Goal: Information Seeking & Learning: Check status

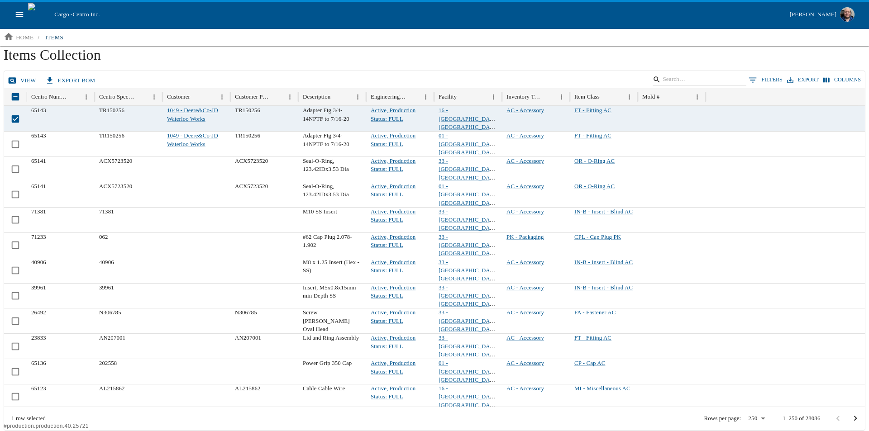
click at [20, 73] on link "view" at bounding box center [23, 81] width 34 height 16
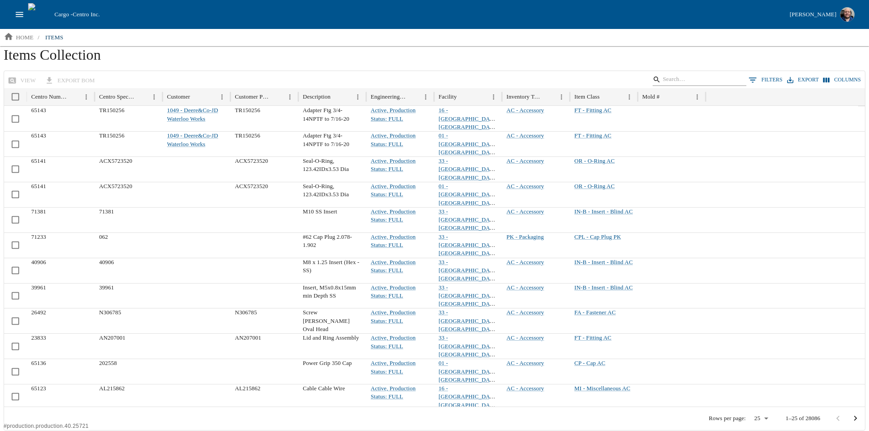
click at [701, 79] on input "Search" at bounding box center [698, 79] width 71 height 13
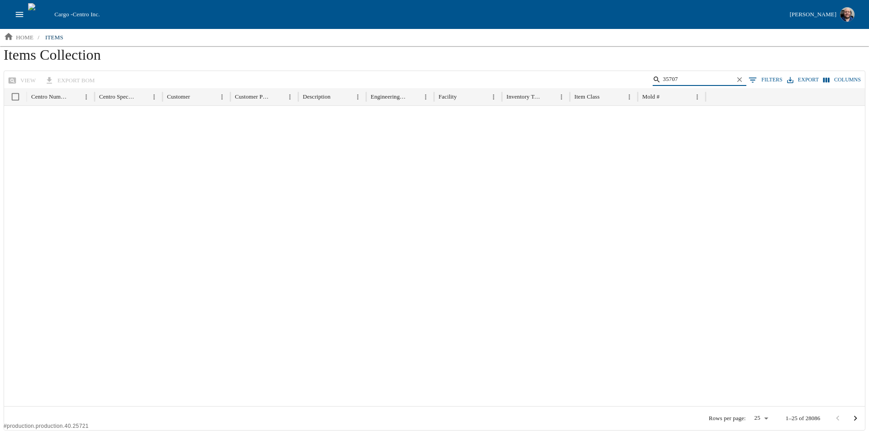
click at [704, 81] on input "35707" at bounding box center [698, 79] width 71 height 13
type input "35707"
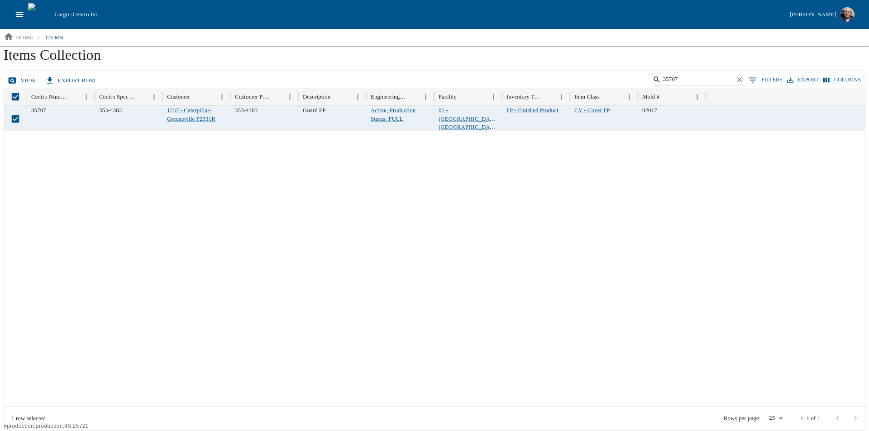
click at [26, 83] on link "view" at bounding box center [23, 81] width 34 height 16
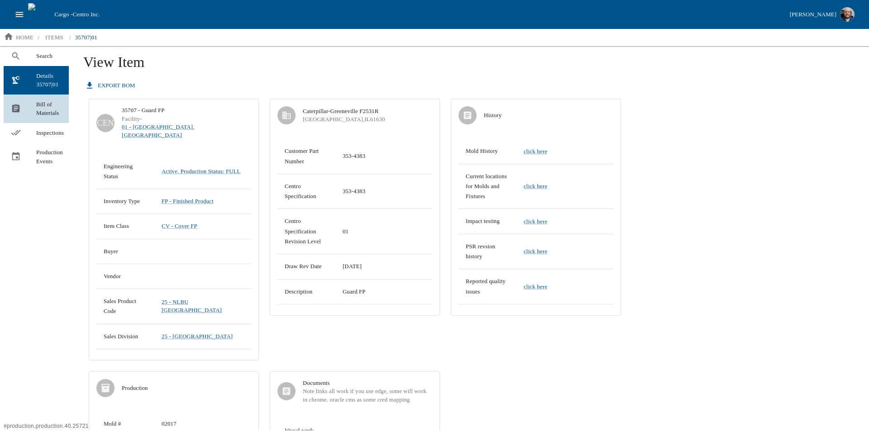
click at [28, 108] on div at bounding box center [23, 109] width 25 height 10
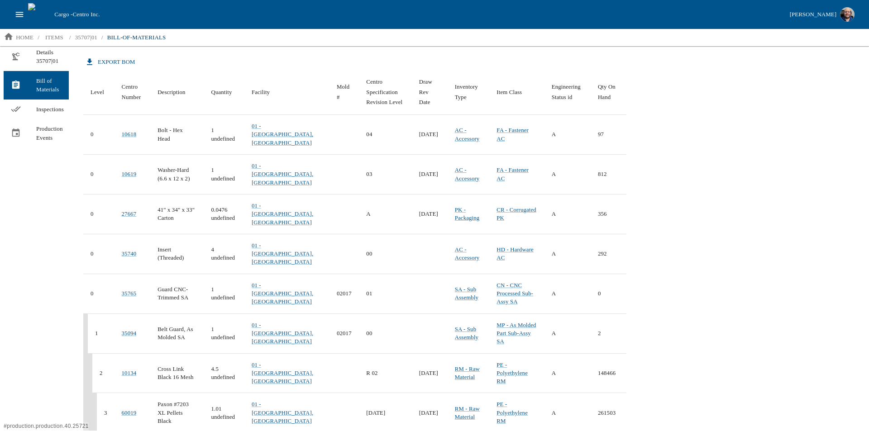
scroll to position [45, 0]
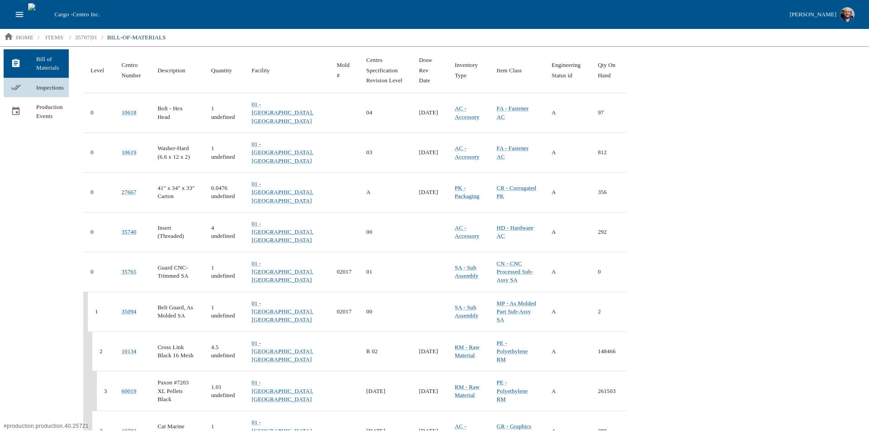
click at [61, 91] on span "Inspections" at bounding box center [48, 87] width 25 height 9
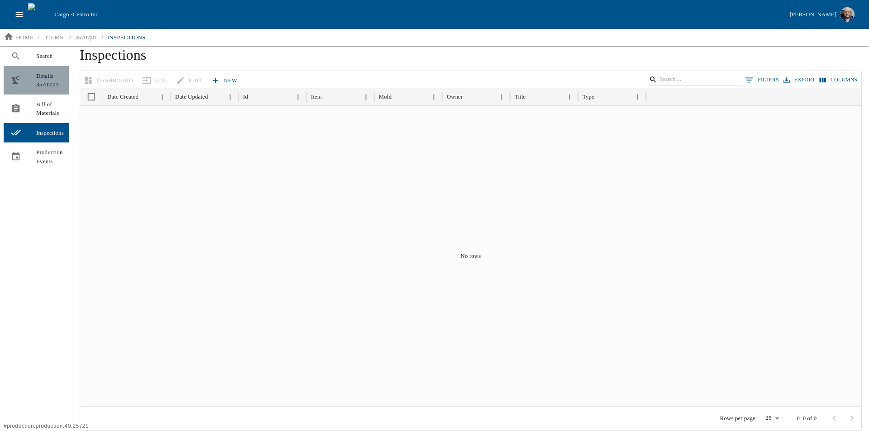
click at [33, 82] on div at bounding box center [23, 80] width 25 height 10
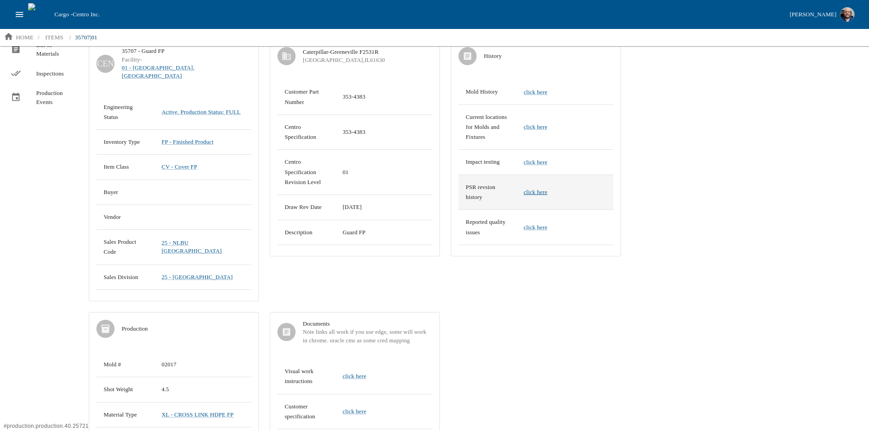
scroll to position [45, 0]
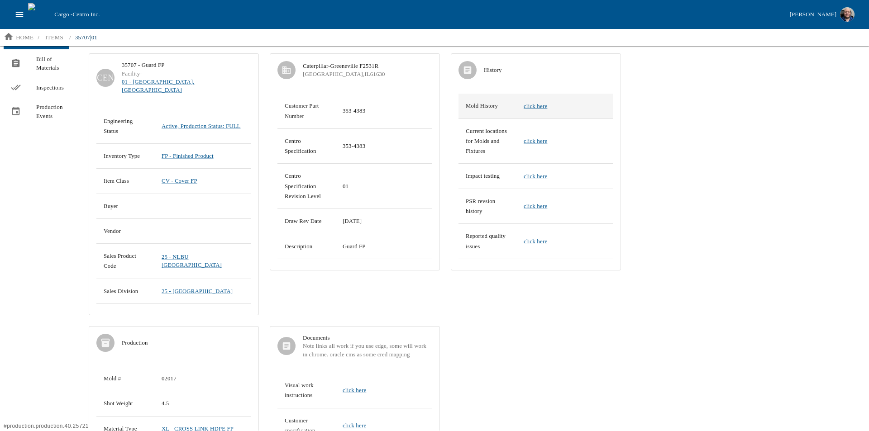
click at [547, 108] on link "click here" at bounding box center [536, 106] width 24 height 7
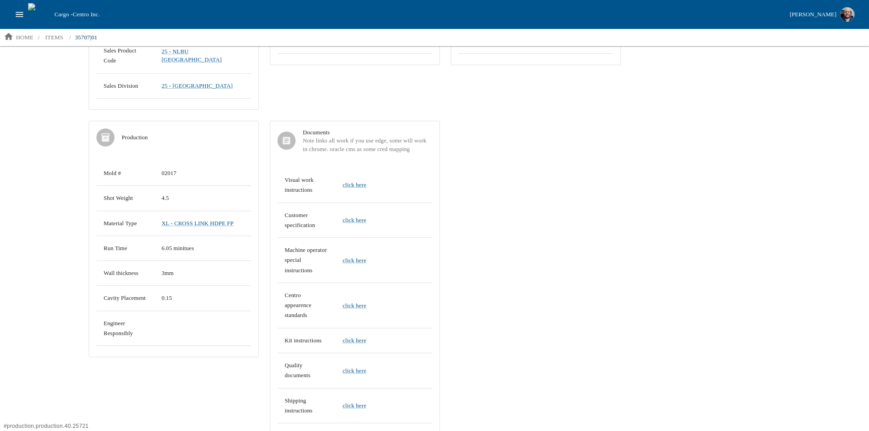
scroll to position [272, 0]
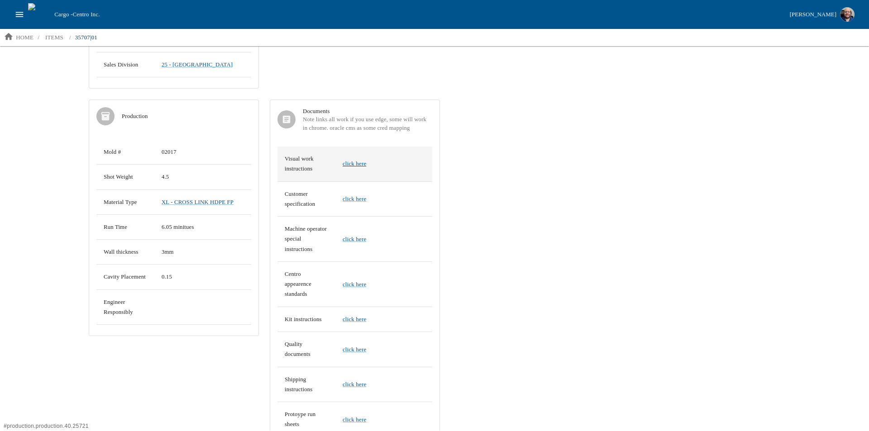
click at [359, 160] on link "click here" at bounding box center [355, 163] width 24 height 7
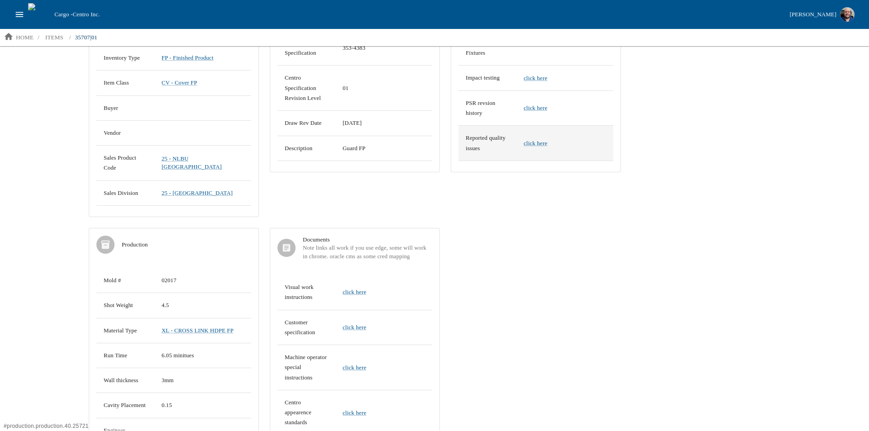
scroll to position [0, 0]
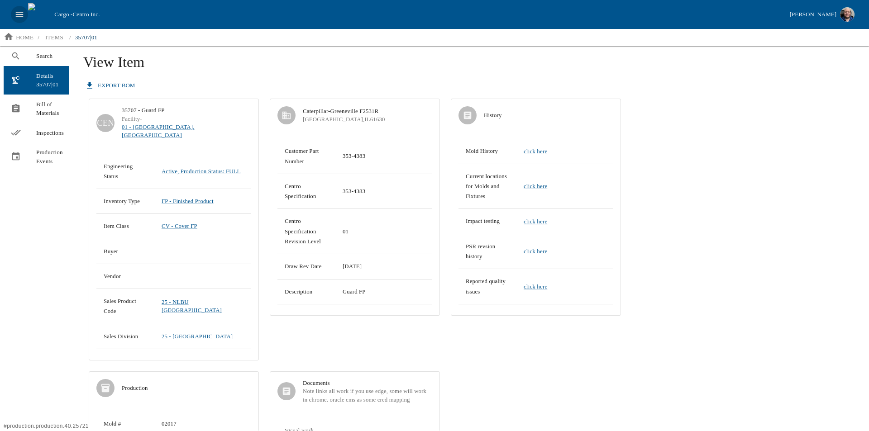
click at [24, 12] on icon "open drawer" at bounding box center [19, 15] width 10 height 10
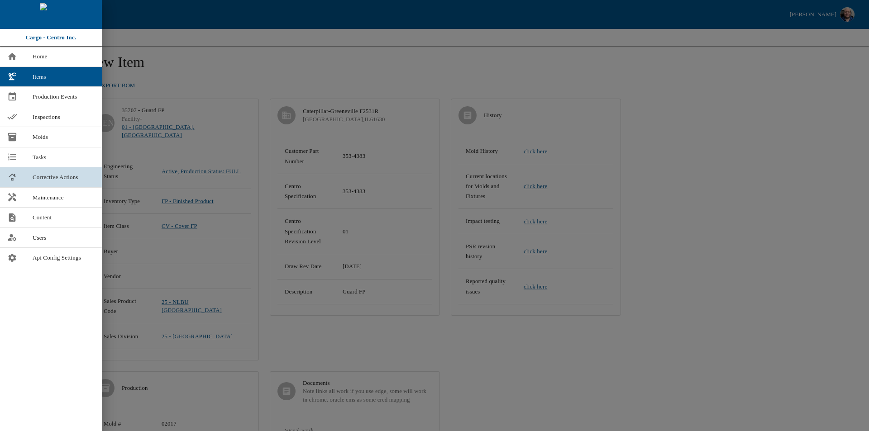
click at [38, 175] on span "Corrective Actions" at bounding box center [64, 177] width 62 height 9
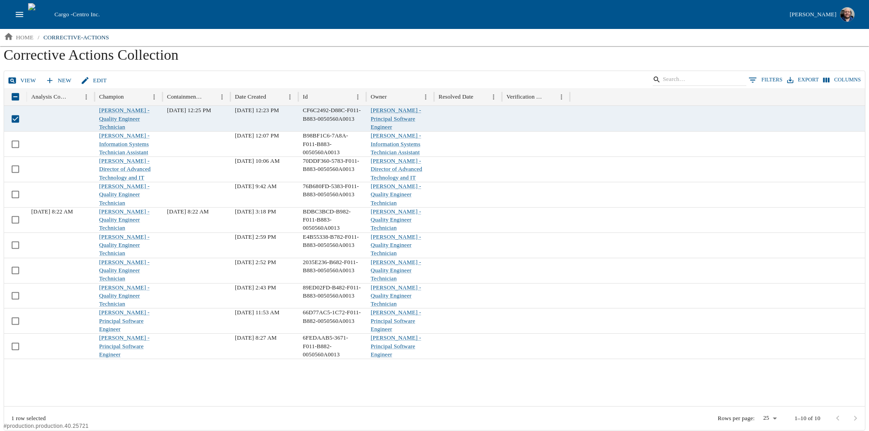
click at [23, 83] on link "View" at bounding box center [23, 81] width 34 height 16
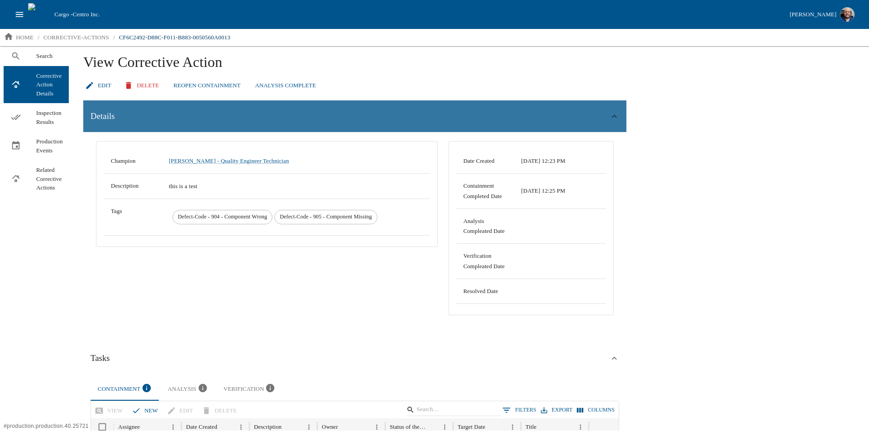
click at [216, 113] on div "Details" at bounding box center [350, 117] width 519 height 14
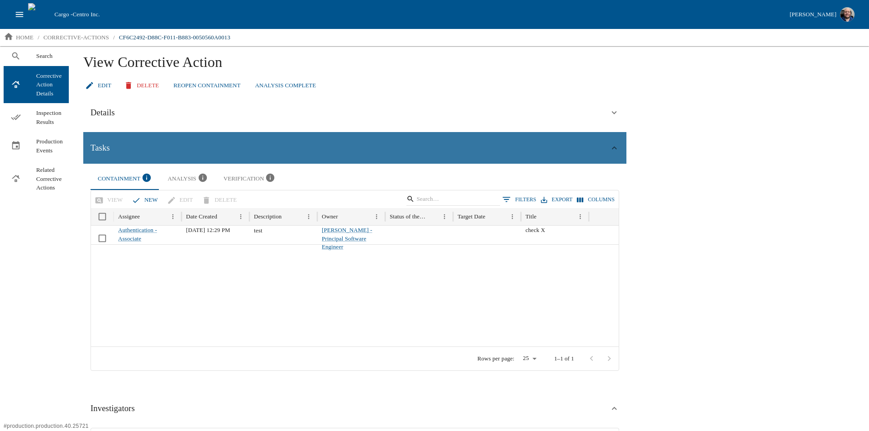
click at [200, 151] on div "Tasks" at bounding box center [350, 148] width 519 height 14
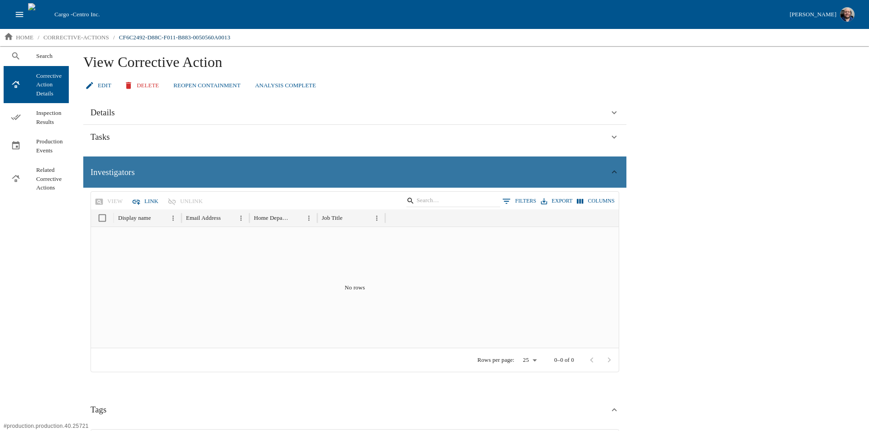
click at [198, 172] on div "Investigators" at bounding box center [350, 173] width 519 height 14
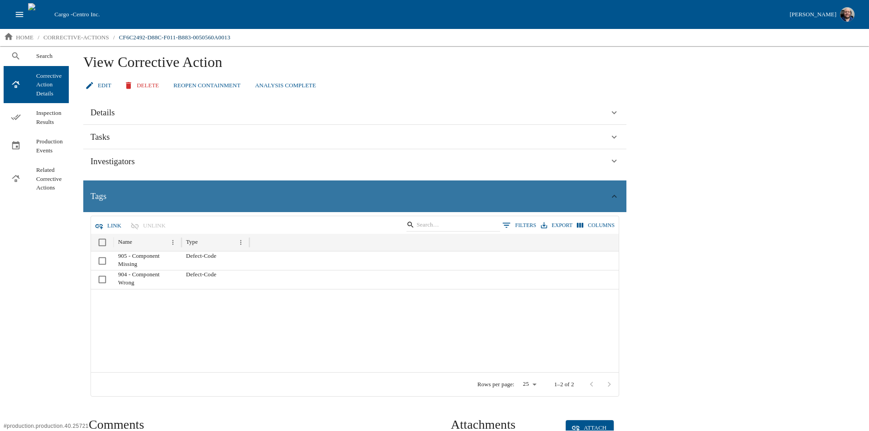
click at [207, 191] on div "Tags" at bounding box center [350, 197] width 519 height 14
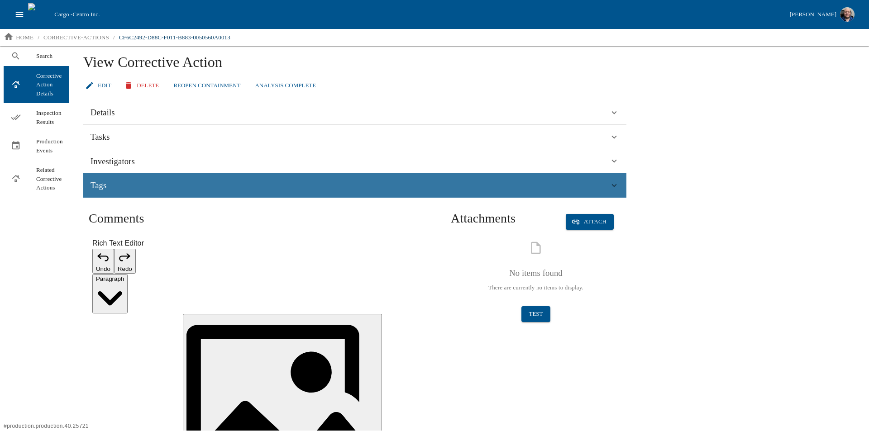
click at [172, 184] on div "Tags" at bounding box center [350, 186] width 519 height 14
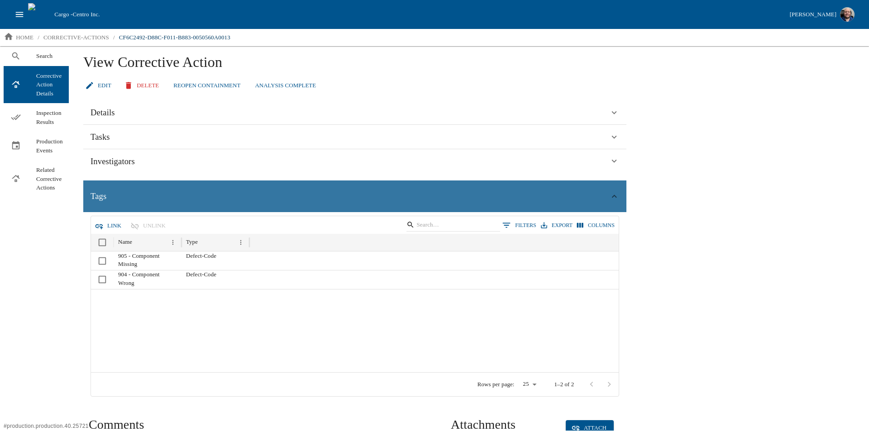
click at [159, 183] on div "Tags" at bounding box center [354, 197] width 543 height 32
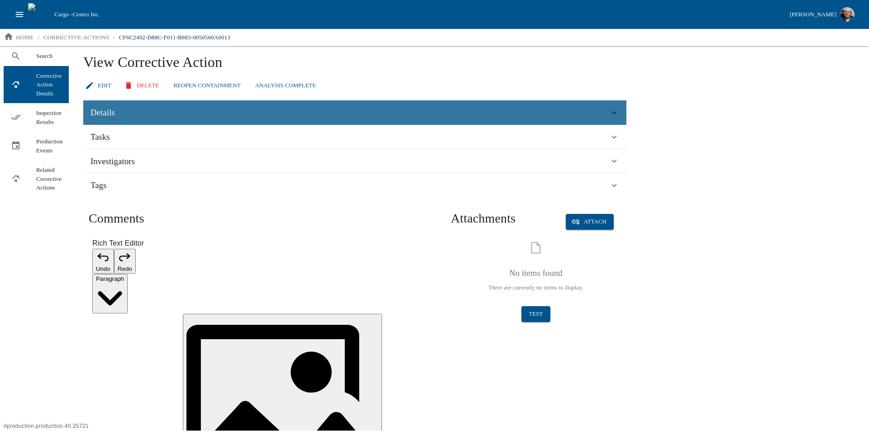
drag, startPoint x: 123, startPoint y: 104, endPoint x: 122, endPoint y: 109, distance: 4.6
click at [122, 108] on div "Details" at bounding box center [354, 112] width 543 height 24
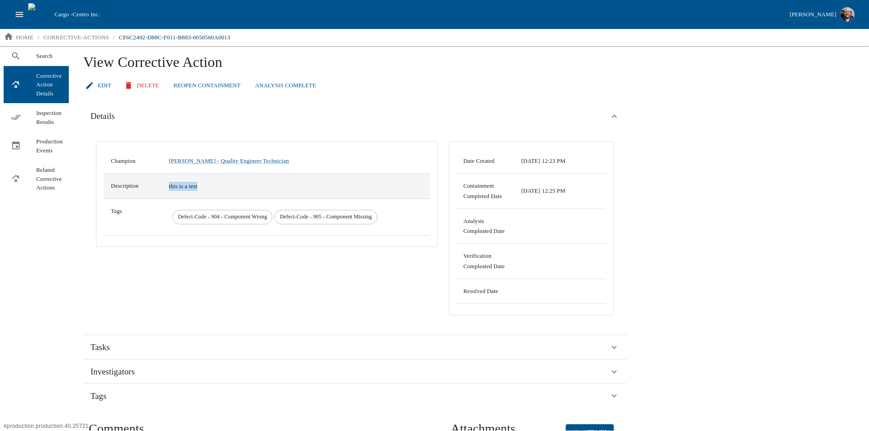
drag, startPoint x: 174, startPoint y: 184, endPoint x: 250, endPoint y: 176, distance: 76.1
click at [250, 176] on td "this is a test" at bounding box center [296, 186] width 268 height 25
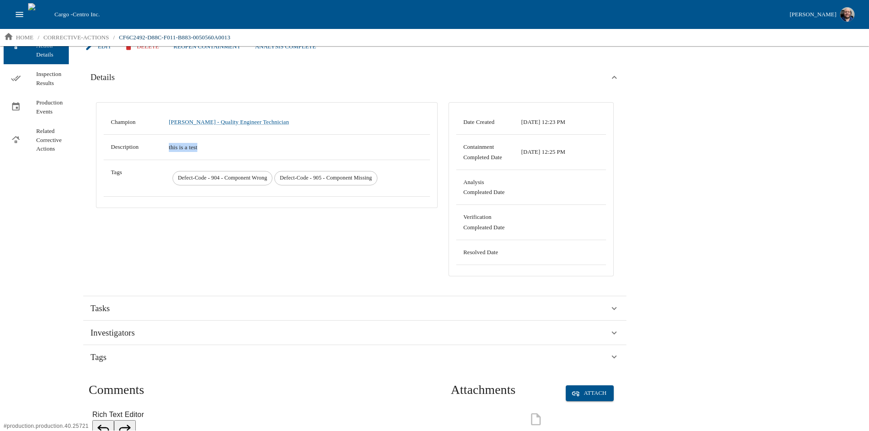
scroll to position [91, 0]
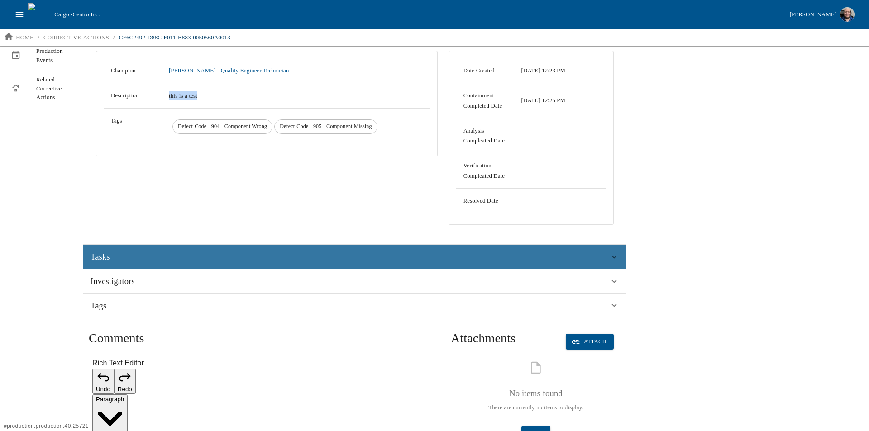
click at [298, 250] on div "Tasks" at bounding box center [354, 257] width 543 height 24
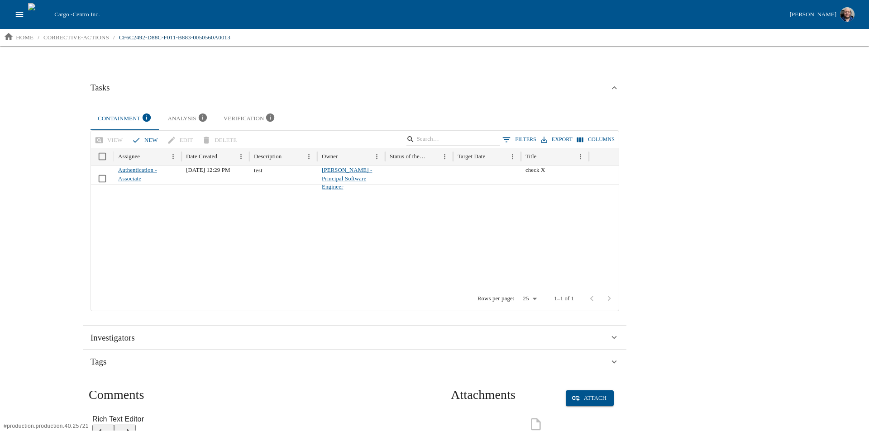
scroll to position [272, 0]
drag, startPoint x: 178, startPoint y: 117, endPoint x: 231, endPoint y: 117, distance: 52.9
click at [179, 118] on div "Analysis" at bounding box center [188, 118] width 41 height 12
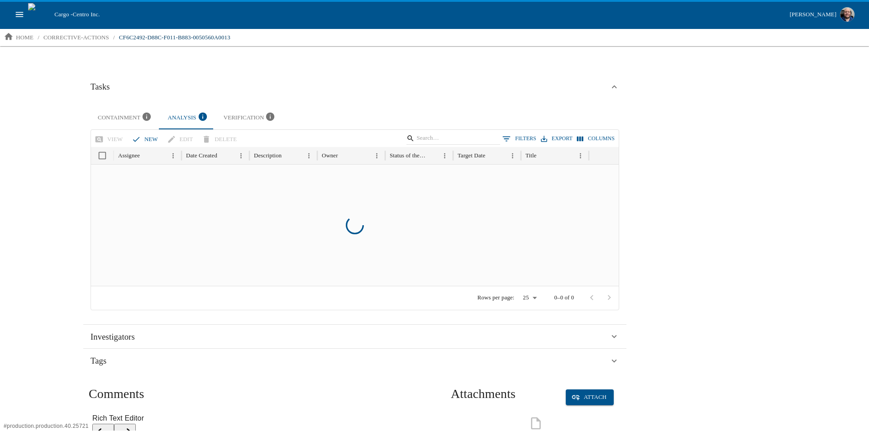
click at [242, 120] on div "Verification" at bounding box center [250, 118] width 53 height 12
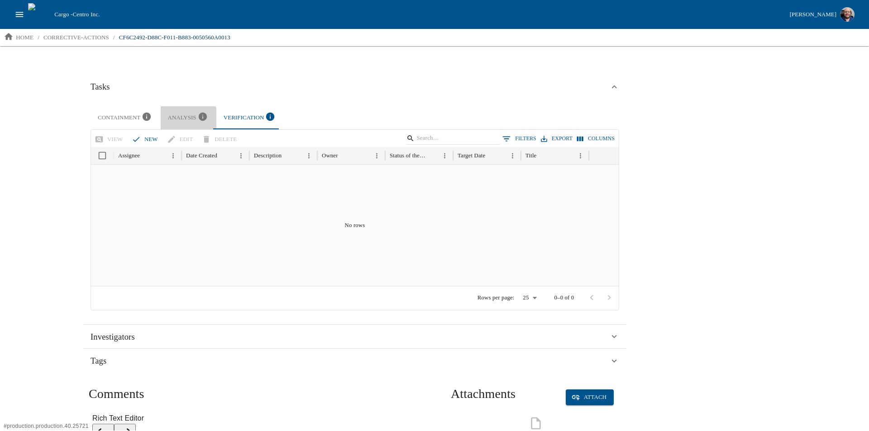
drag, startPoint x: 175, startPoint y: 120, endPoint x: 134, endPoint y: 114, distance: 41.7
click at [170, 120] on div "Analysis" at bounding box center [188, 118] width 41 height 12
click at [107, 113] on div "Containment" at bounding box center [126, 118] width 56 height 12
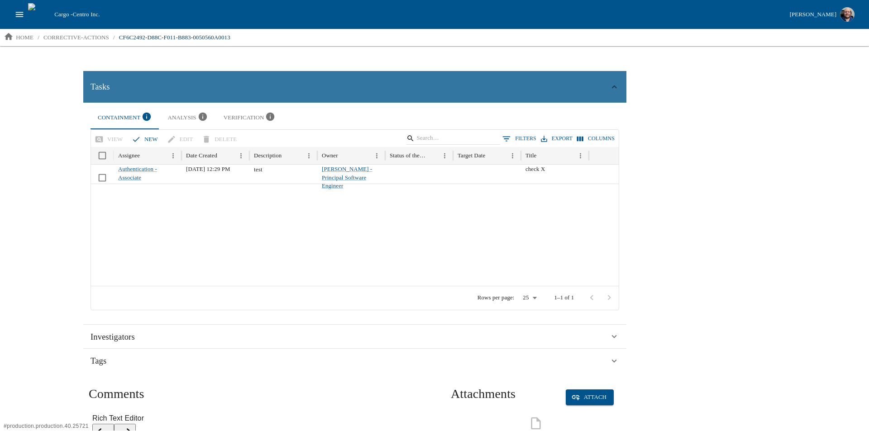
click at [109, 78] on div "Tasks" at bounding box center [354, 87] width 543 height 32
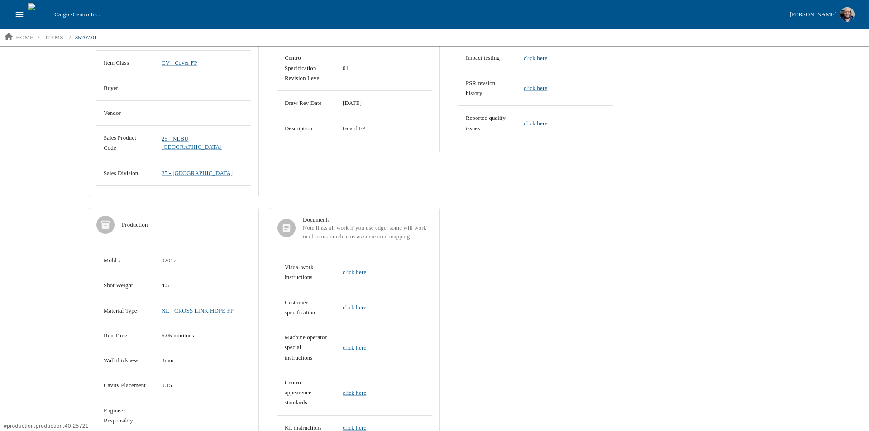
scroll to position [272, 0]
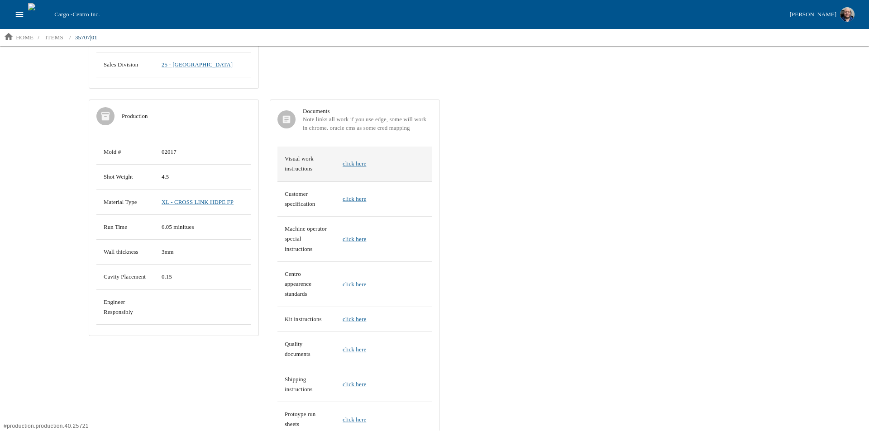
click at [366, 160] on link "click here" at bounding box center [355, 163] width 24 height 7
